Goal: Navigation & Orientation: Find specific page/section

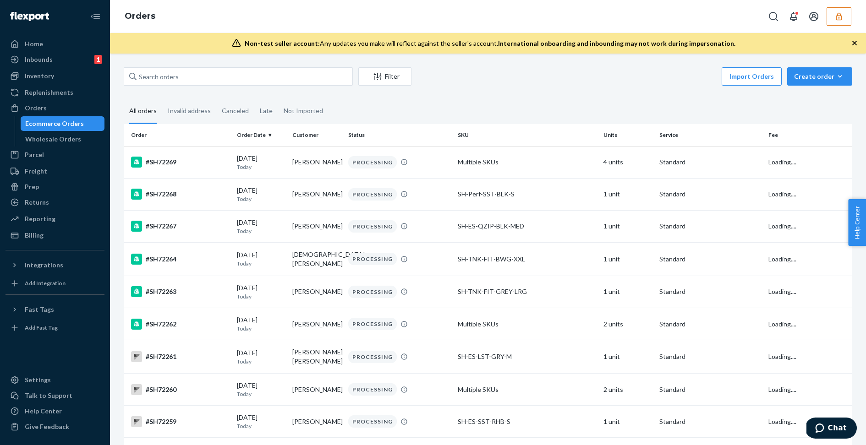
click at [834, 18] on button "button" at bounding box center [839, 16] width 25 height 18
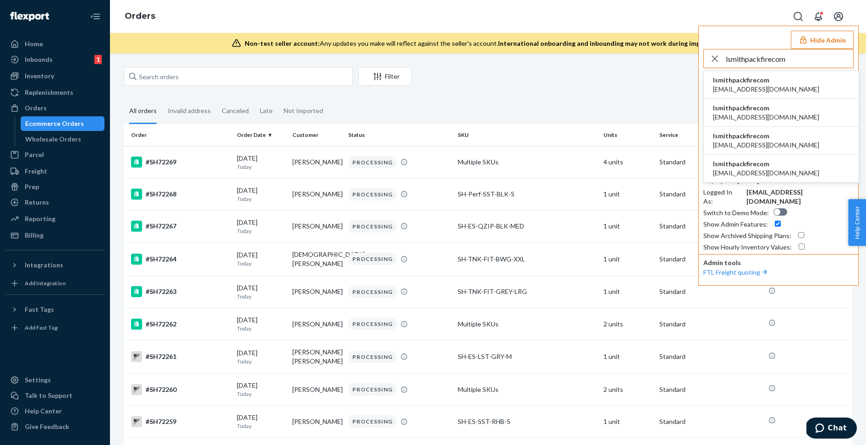
type input "lsmithpackfirecom"
click at [759, 113] on span "jpolke@packfire.com" at bounding box center [766, 117] width 106 height 9
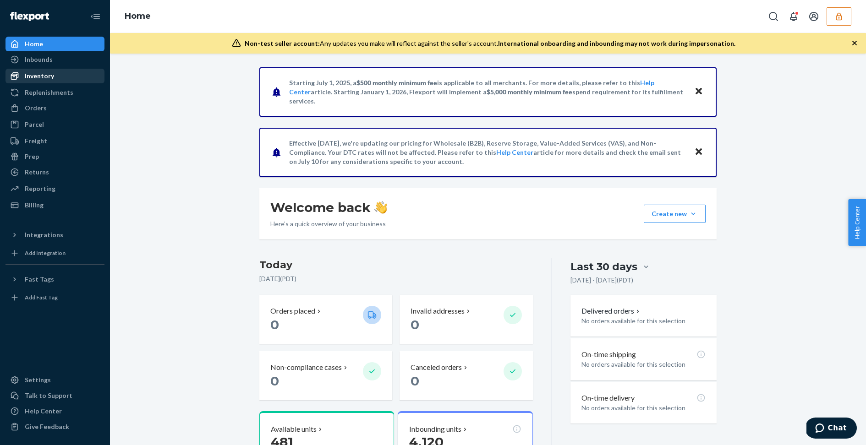
click at [58, 73] on div "Inventory" at bounding box center [54, 76] width 97 height 13
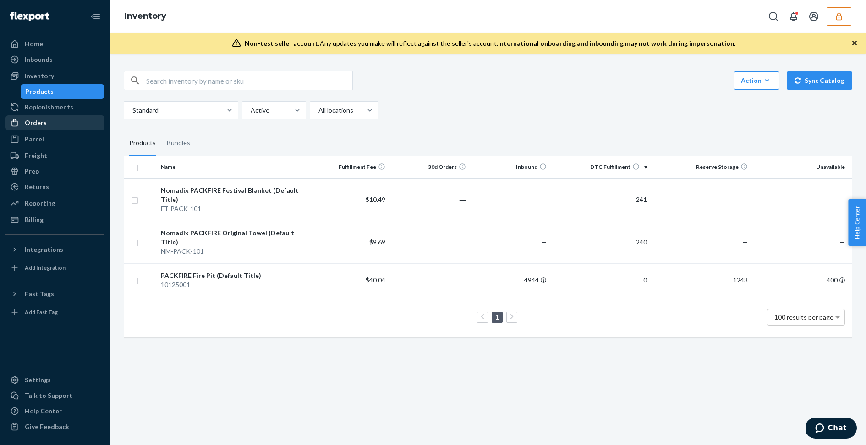
click at [55, 123] on div "Orders" at bounding box center [54, 122] width 97 height 13
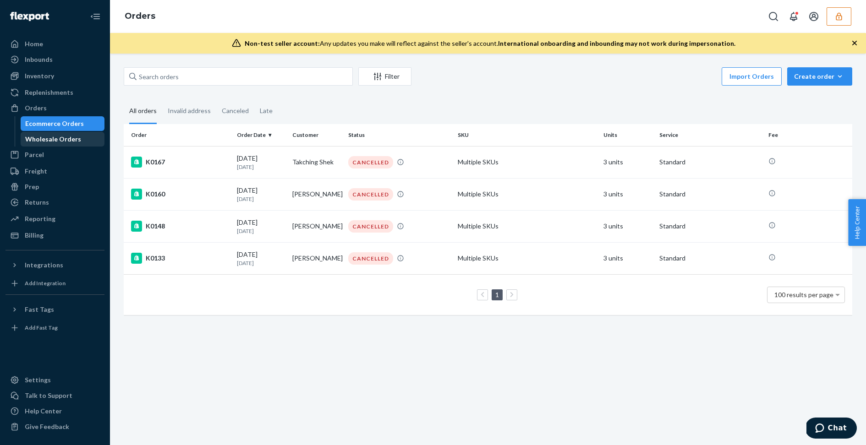
click at [57, 139] on div "Wholesale Orders" at bounding box center [53, 139] width 56 height 9
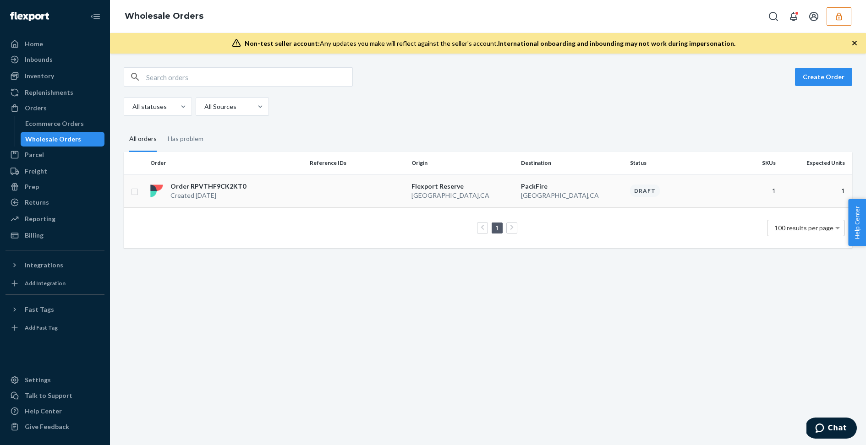
click at [284, 186] on div "Order RPVTHF9CK2KT0 Created [DATE]" at bounding box center [226, 191] width 159 height 18
click at [51, 89] on div "Replenishments" at bounding box center [49, 92] width 49 height 9
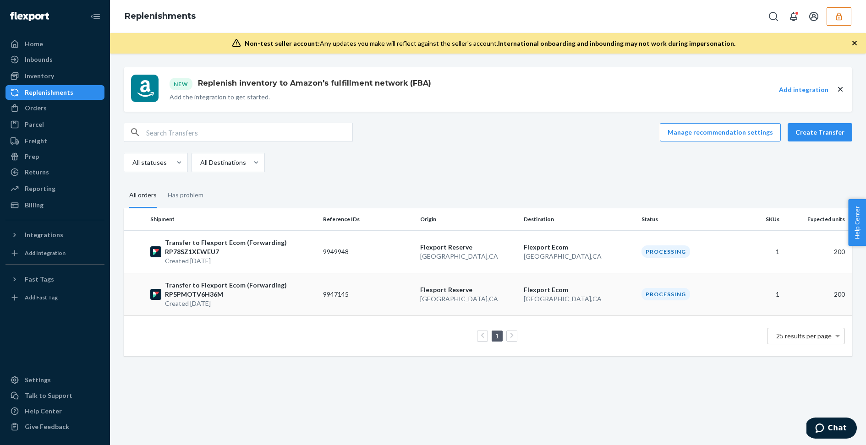
click at [275, 305] on p "Created [DATE]" at bounding box center [240, 303] width 151 height 9
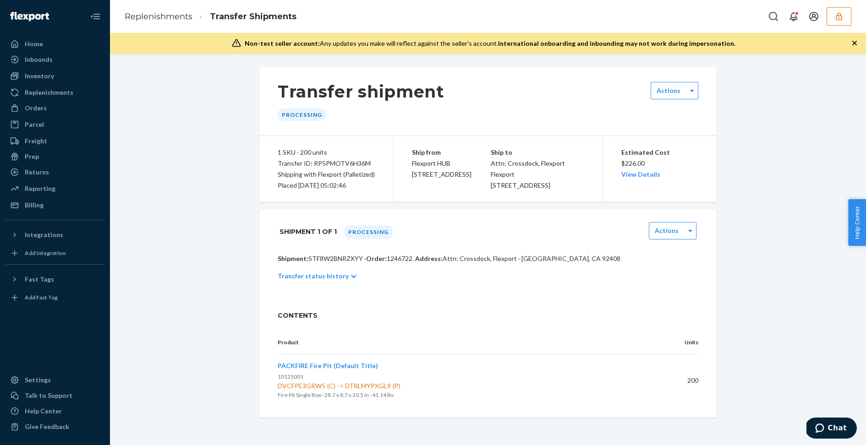
scroll to position [5, 0]
click at [37, 59] on div "Inbounds" at bounding box center [39, 59] width 28 height 9
